Goal: Complete application form

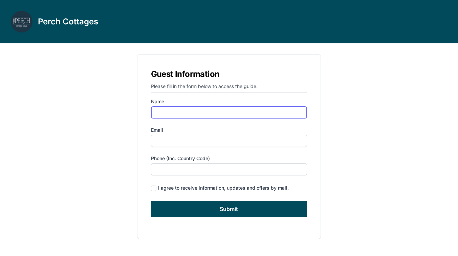
click at [240, 113] on input "Name" at bounding box center [229, 112] width 156 height 12
type input "[PERSON_NAME]"
type input "[EMAIL_ADDRESS][DOMAIN_NAME]"
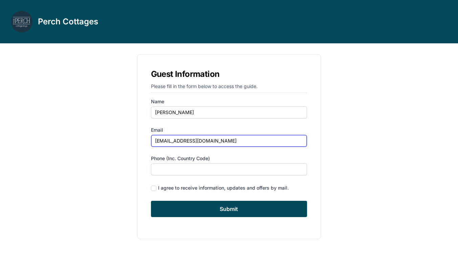
type input "3109949194"
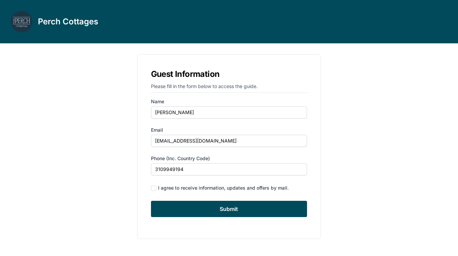
click at [190, 192] on div "I agree to receive information, updates and offers by mail." at bounding box center [229, 187] width 156 height 9
click at [189, 189] on div "I agree to receive information, updates and offers by mail." at bounding box center [223, 187] width 131 height 7
click at [153, 187] on input "checkbox" at bounding box center [153, 187] width 5 height 5
checkbox input "true"
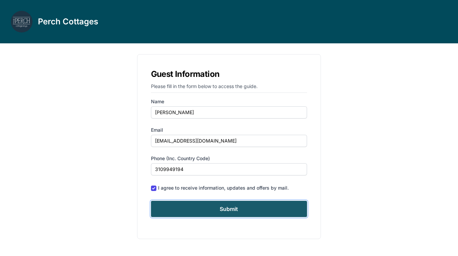
click at [183, 212] on input "Submit" at bounding box center [229, 209] width 156 height 16
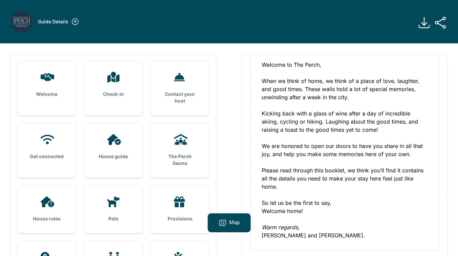
scroll to position [4, 0]
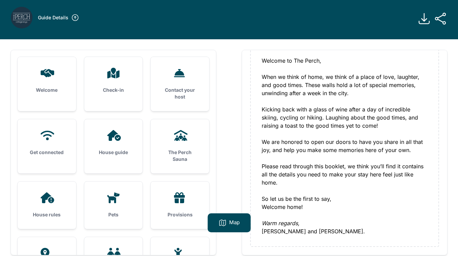
click at [428, 16] on icon at bounding box center [424, 19] width 14 height 14
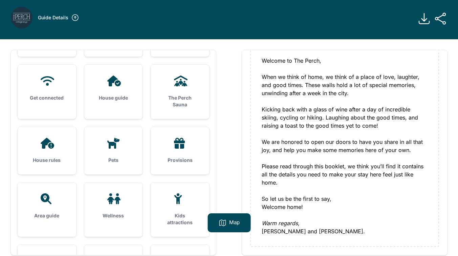
scroll to position [58, 0]
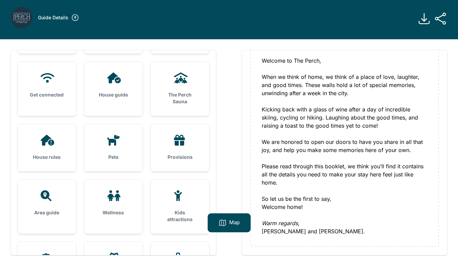
click at [45, 191] on icon at bounding box center [46, 195] width 11 height 11
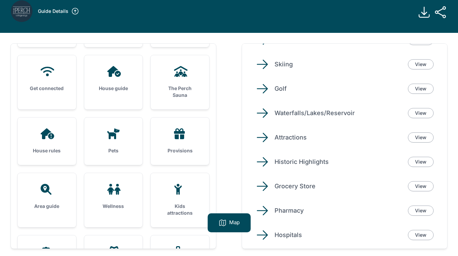
scroll to position [17, 0]
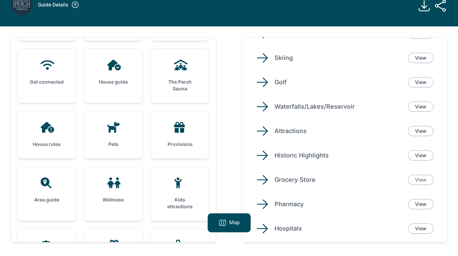
click at [418, 178] on link "View" at bounding box center [421, 180] width 26 height 10
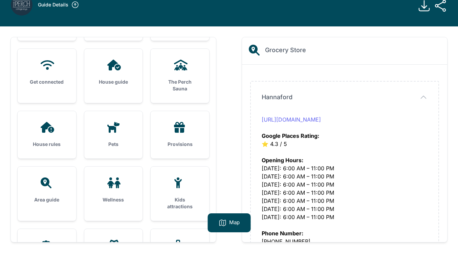
click at [321, 118] on link "[URL][DOMAIN_NAME]" at bounding box center [291, 119] width 59 height 7
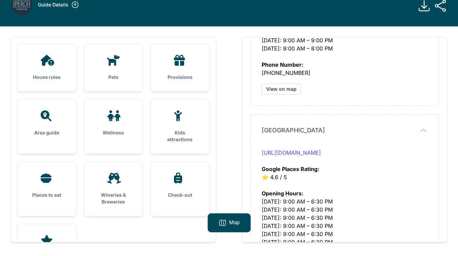
scroll to position [125, 0]
click at [187, 73] on h3 "Provisions" at bounding box center [179, 76] width 37 height 7
